Goal: Task Accomplishment & Management: Complete application form

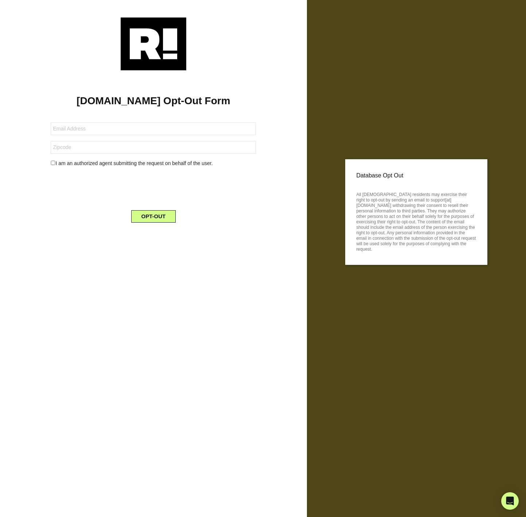
click at [52, 163] on input "checkbox" at bounding box center [53, 163] width 5 height 4
click at [52, 161] on input "checkbox" at bounding box center [53, 163] width 5 height 4
checkbox input "false"
click at [80, 131] on input "text" at bounding box center [153, 128] width 205 height 13
drag, startPoint x: 89, startPoint y: 128, endPoint x: 106, endPoint y: 125, distance: 17.2
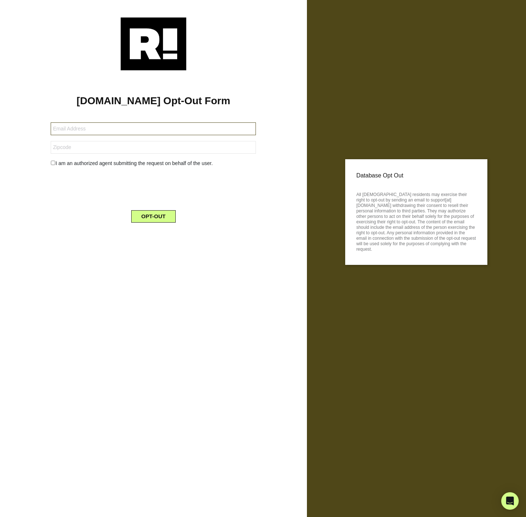
click at [89, 128] on input "text" at bounding box center [153, 128] width 205 height 13
type input "[EMAIL_ADDRESS][DOMAIN_NAME]"
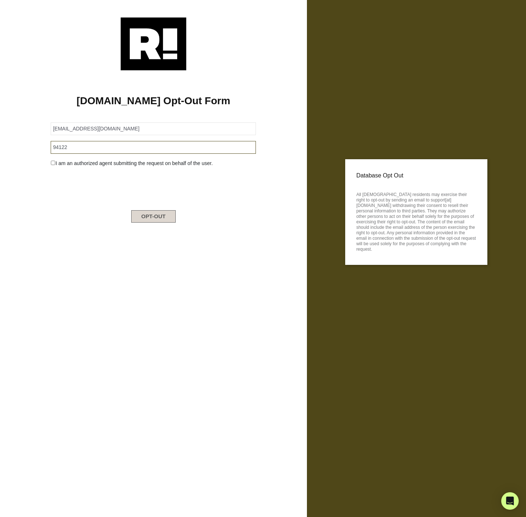
type input "94122"
click at [165, 216] on button "OPT-OUT" at bounding box center [153, 216] width 45 height 12
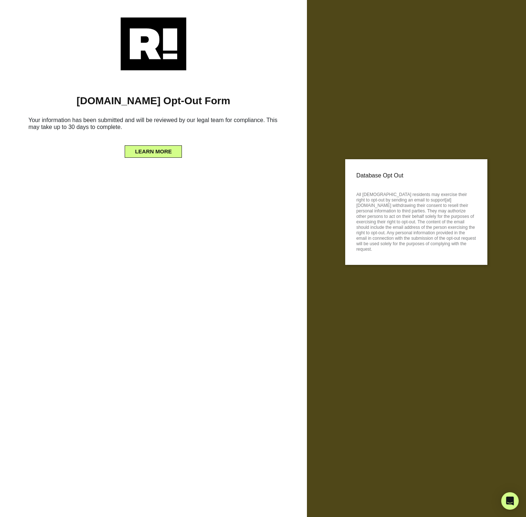
click at [182, 134] on h6 "Your information has been submitted and will be reviewed by our legal team for …" at bounding box center [153, 125] width 285 height 23
